Goal: Navigation & Orientation: Find specific page/section

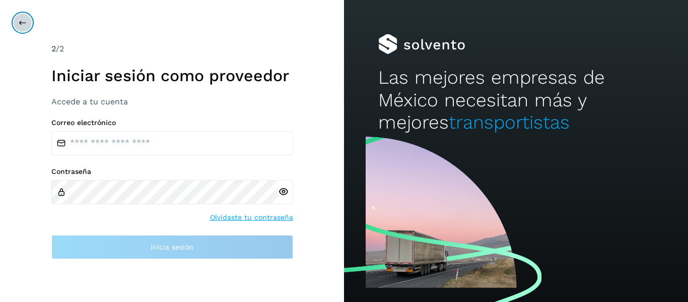
click at [19, 23] on icon at bounding box center [23, 23] width 8 height 8
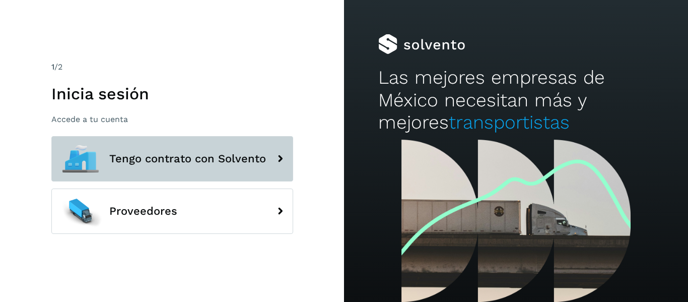
click at [177, 162] on span "Tengo contrato con Solvento" at bounding box center [187, 159] width 157 height 12
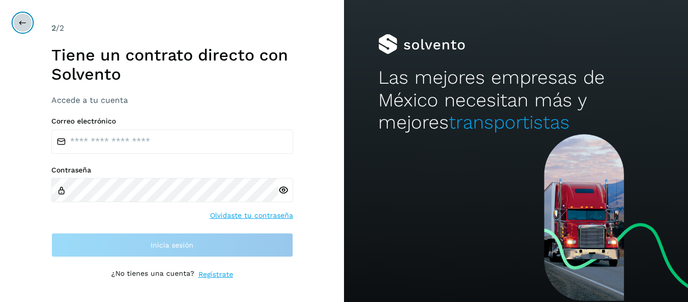
click at [23, 20] on icon at bounding box center [23, 23] width 8 height 8
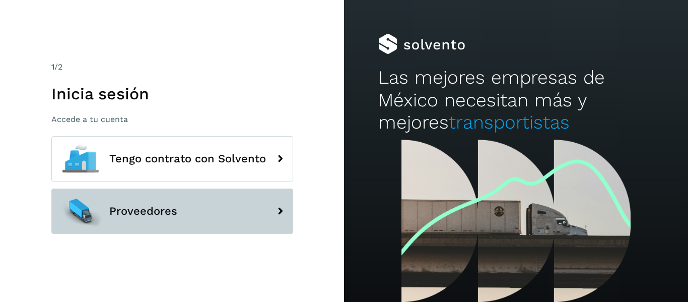
click at [152, 209] on span "Proveedores" at bounding box center [143, 211] width 68 height 12
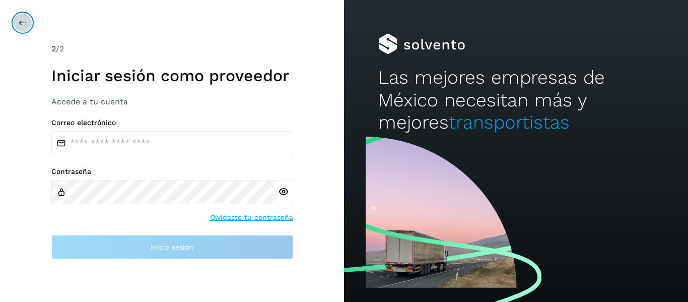
click at [24, 18] on button at bounding box center [22, 22] width 19 height 19
